Goal: Use online tool/utility

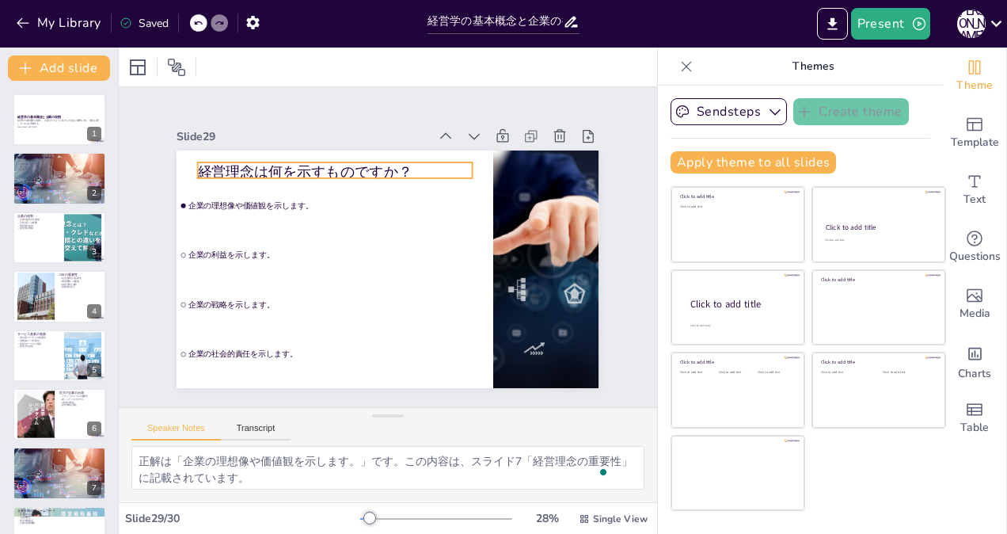
scroll to position [2, 0]
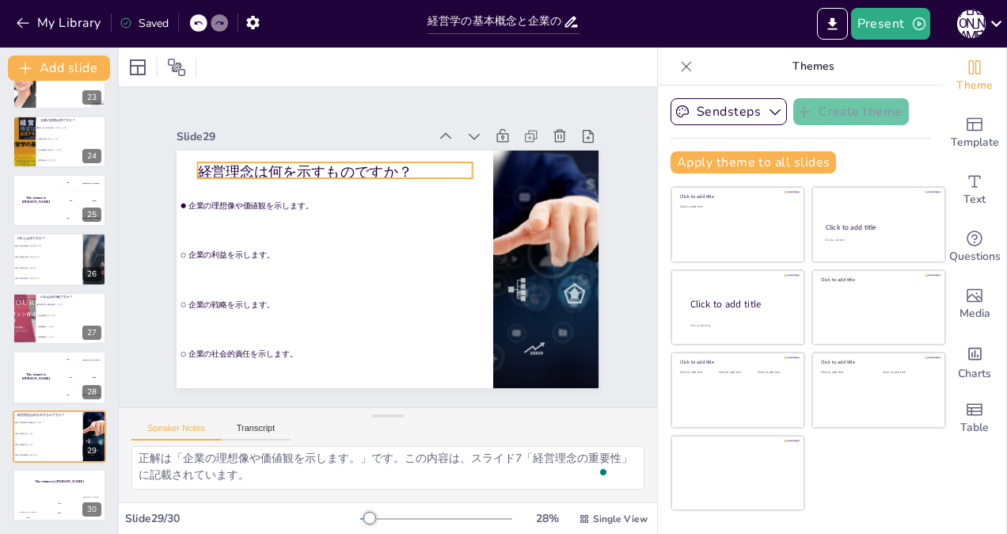
checkbox input "true"
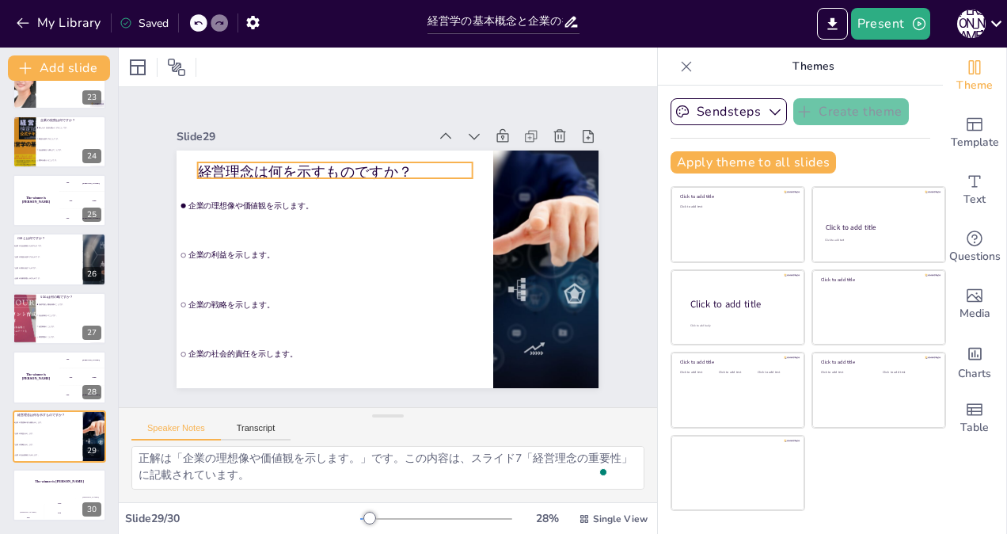
checkbox input "true"
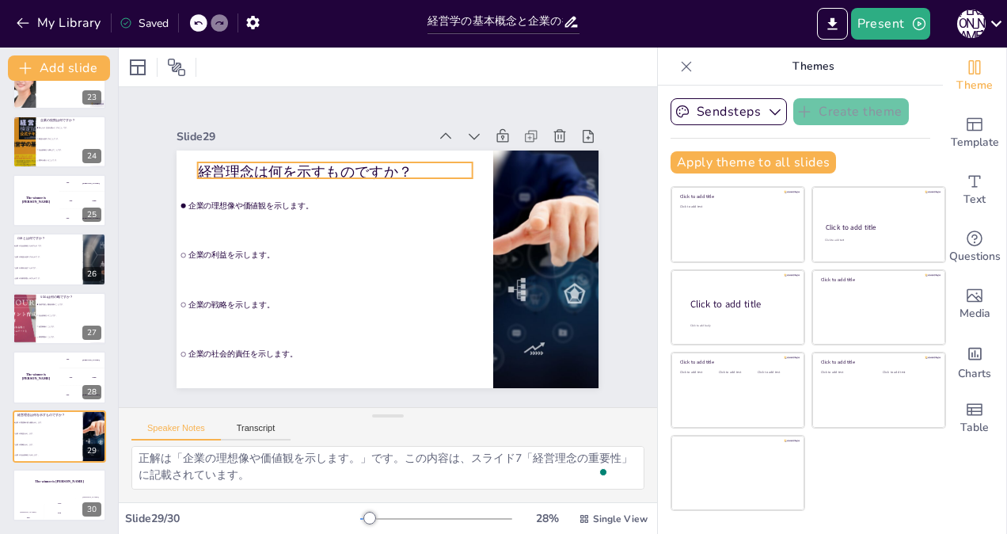
checkbox input "true"
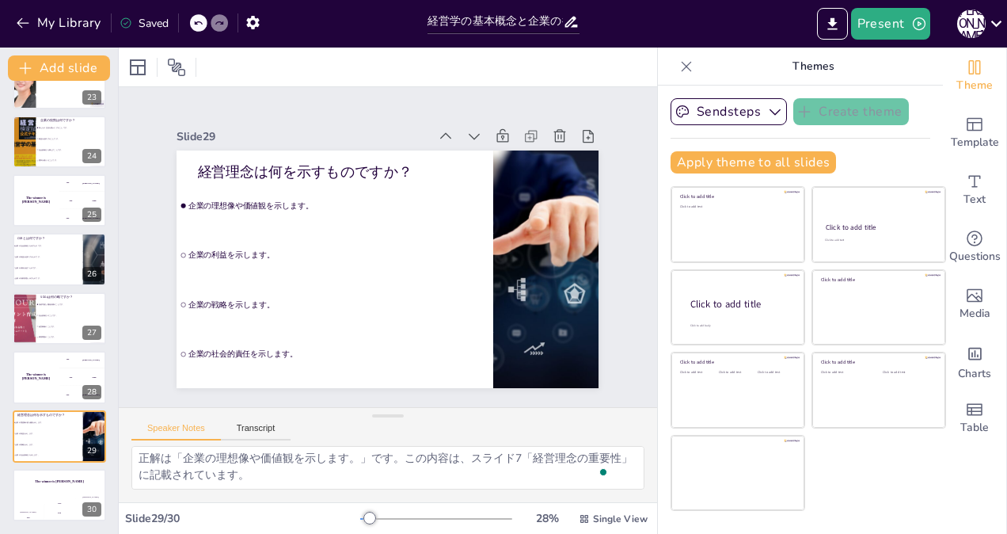
checkbox input "true"
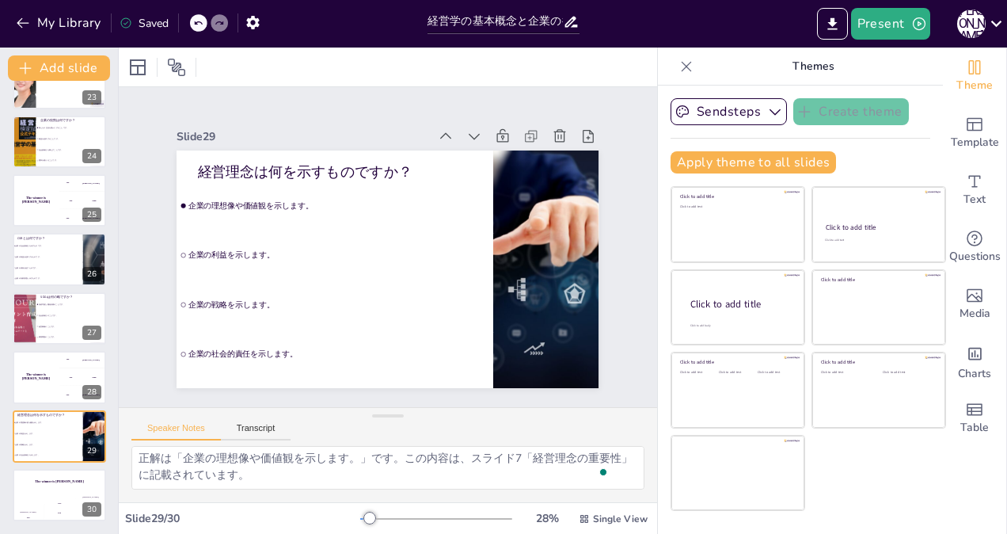
checkbox input "true"
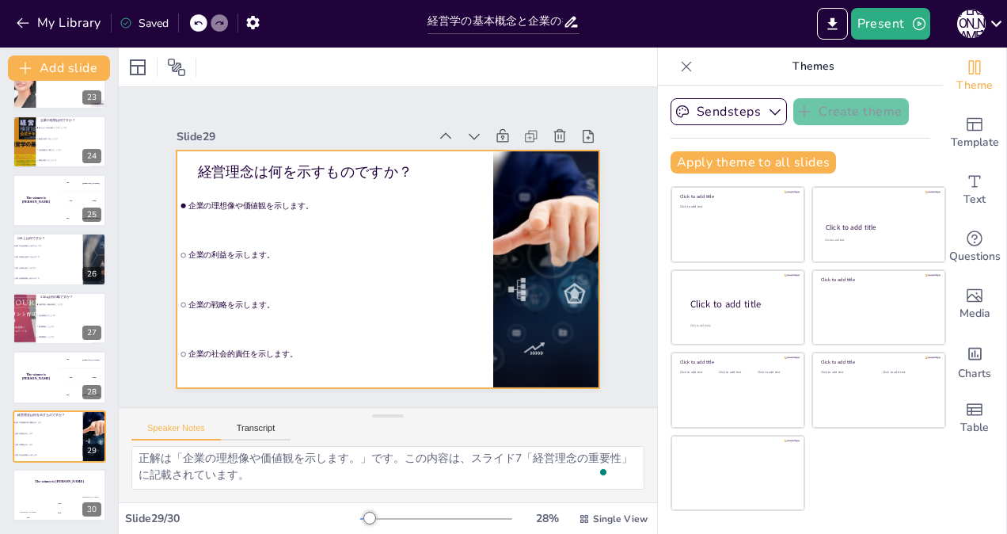
checkbox input "true"
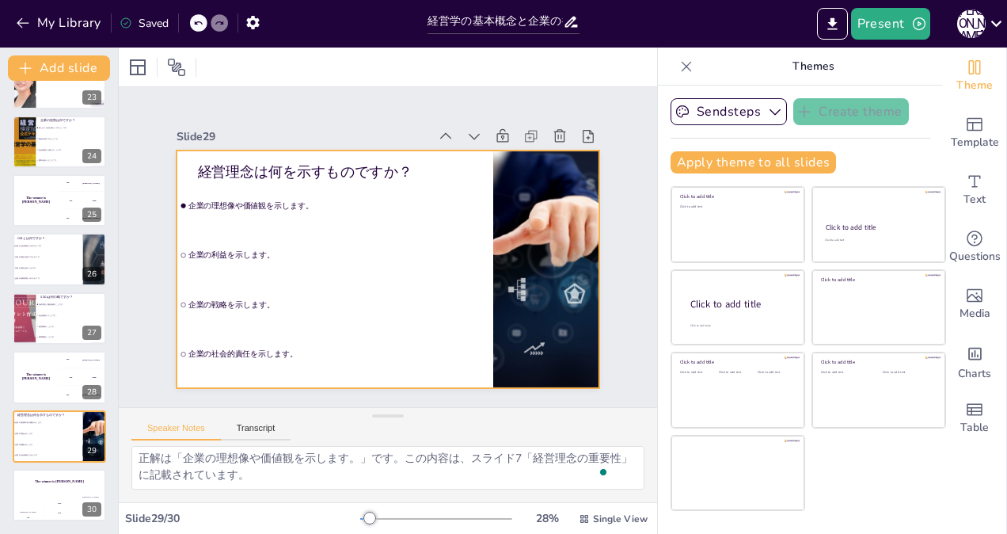
checkbox input "true"
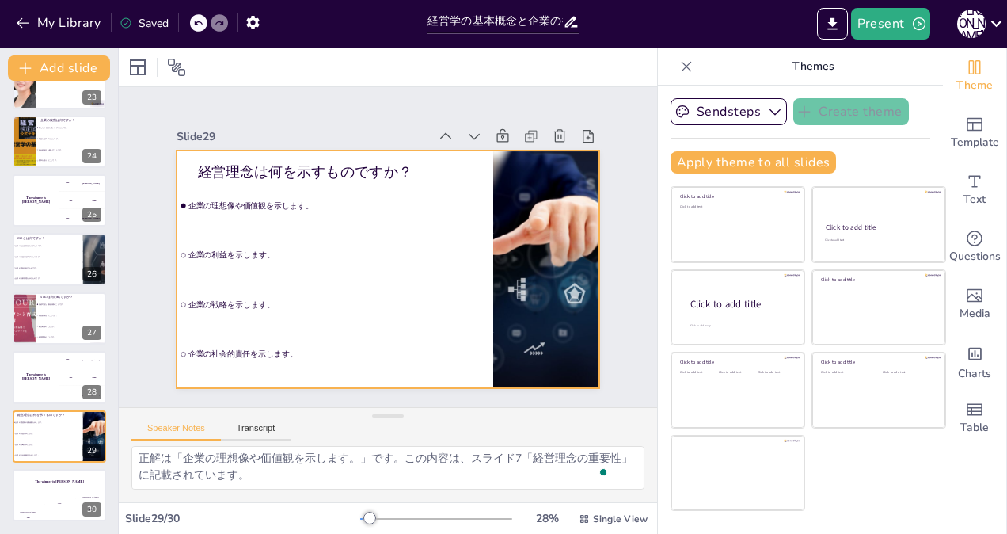
checkbox input "true"
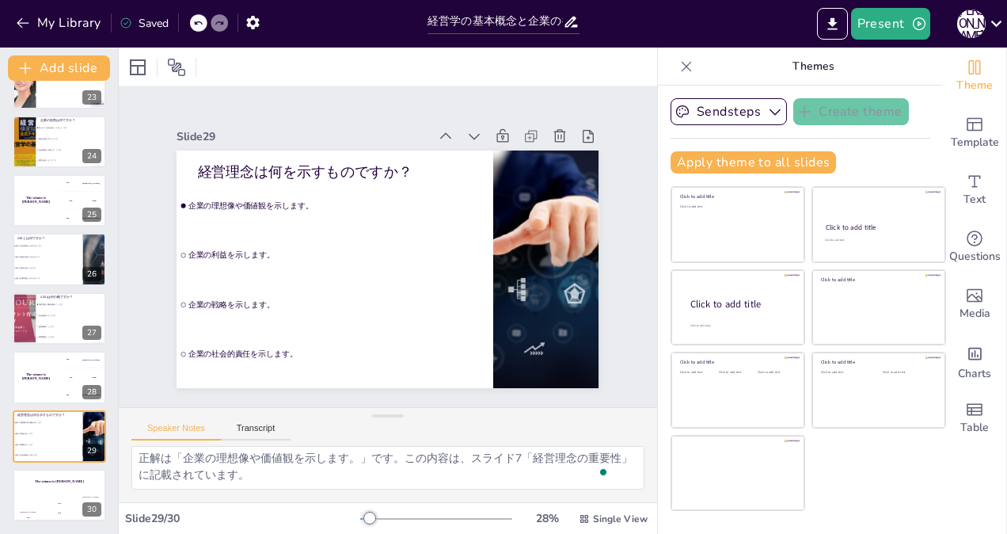
checkbox input "true"
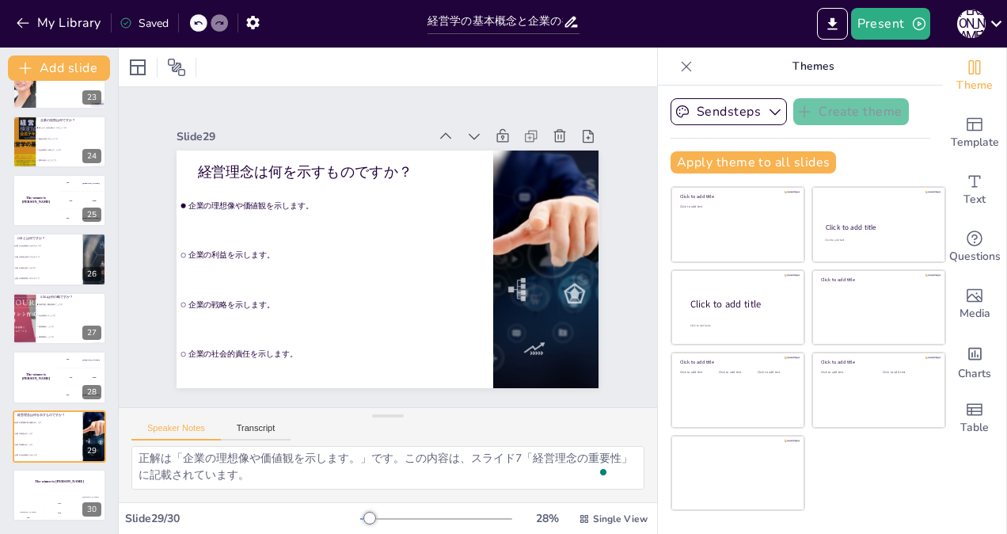
checkbox input "true"
